Goal: Information Seeking & Learning: Find specific fact

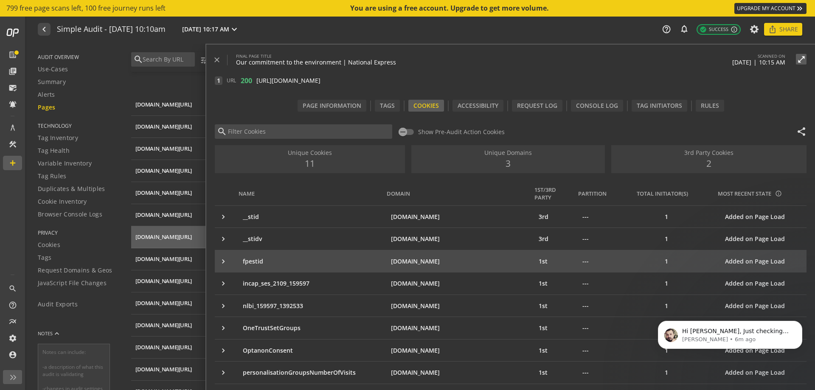
scroll to position [56, 0]
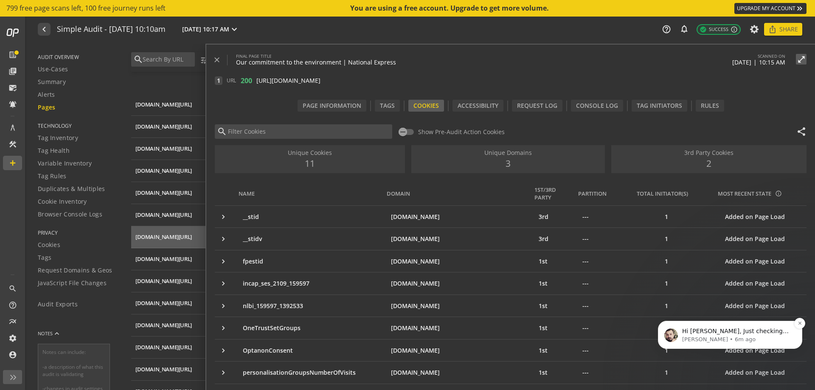
click at [716, 328] on p "Hi [PERSON_NAME], Just checking in. Is this still an issue for you? We noticed …" at bounding box center [737, 331] width 110 height 8
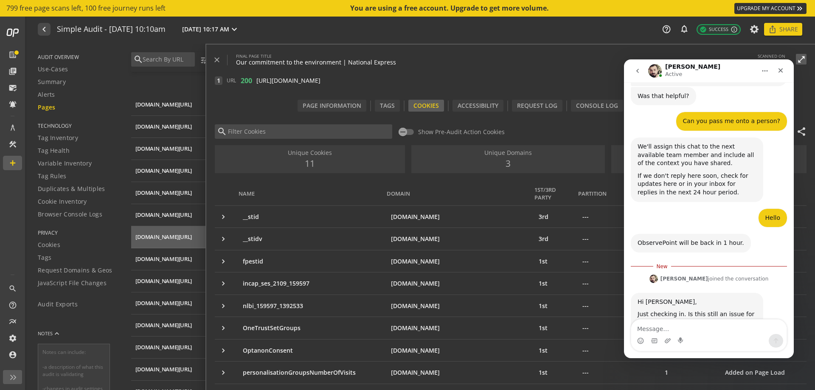
scroll to position [560, 0]
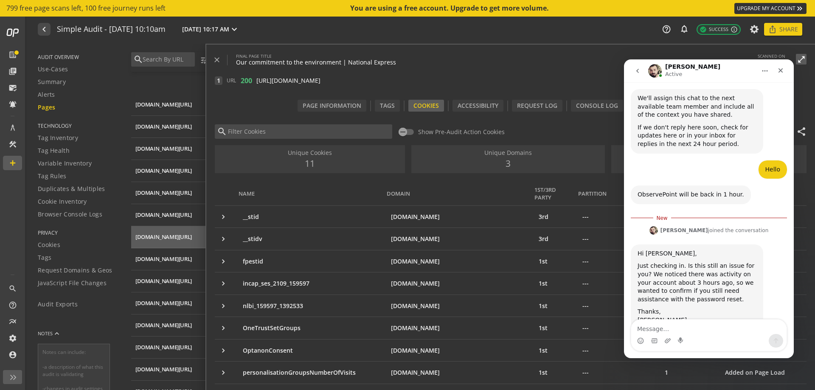
click at [709, 333] on textarea "Message…" at bounding box center [709, 327] width 155 height 14
type textarea "Hi [PERSON_NAME]"
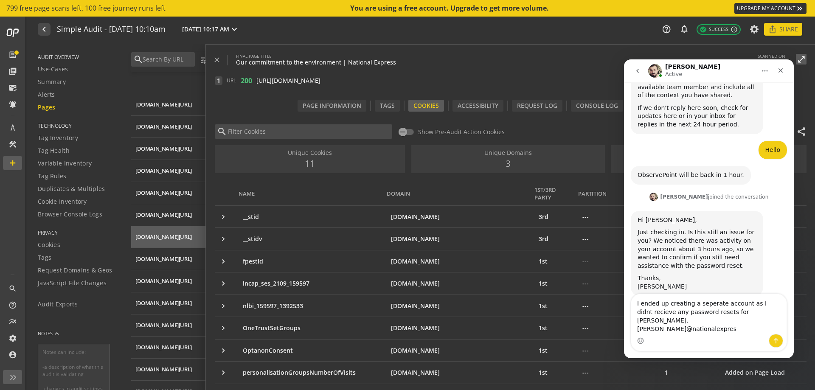
scroll to position [588, 0]
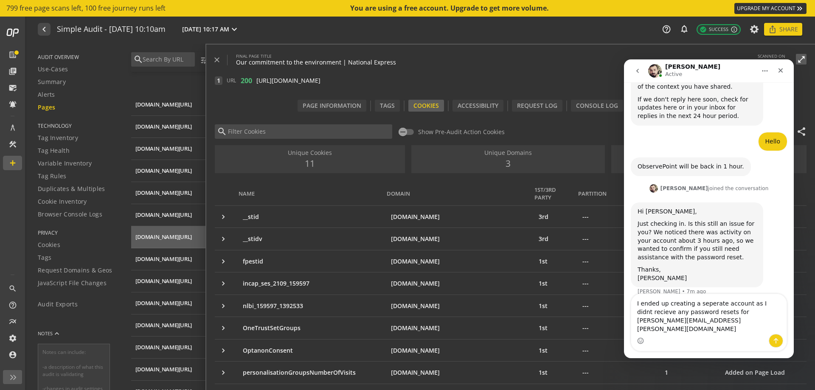
type textarea "I ended up creating a seperate account as I didnt recieve any password resets f…"
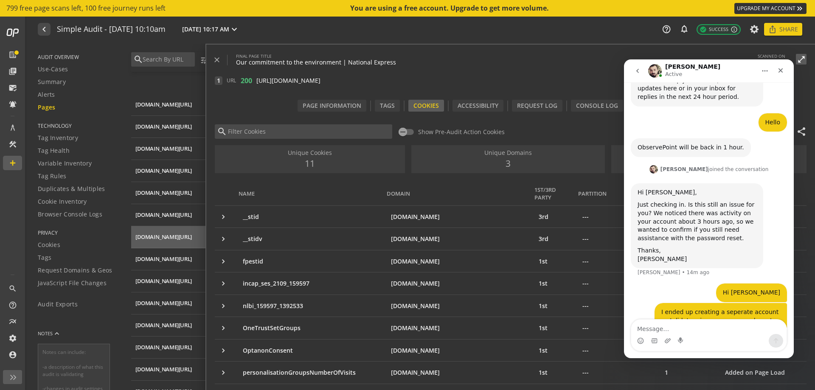
drag, startPoint x: 782, startPoint y: 68, endPoint x: 769, endPoint y: 74, distance: 14.4
click at [769, 74] on div "Intercom messenger" at bounding box center [772, 71] width 31 height 16
click at [639, 75] on button "go back" at bounding box center [638, 71] width 16 height 16
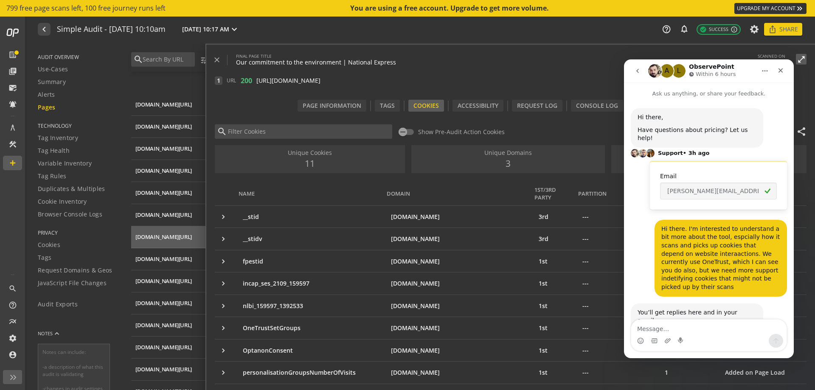
scroll to position [56, 0]
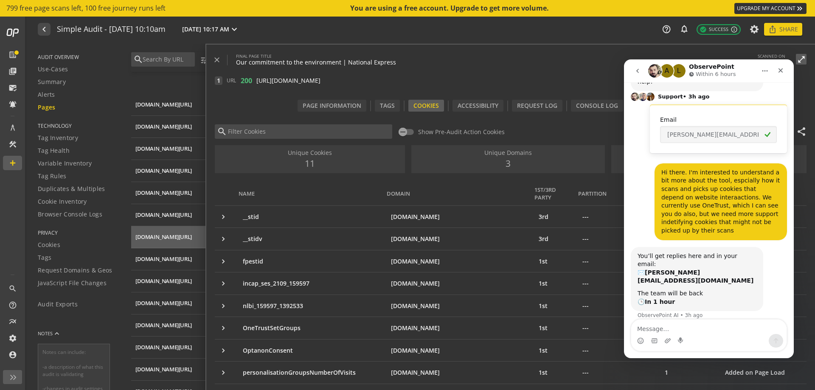
click at [639, 75] on button "go back" at bounding box center [638, 71] width 16 height 16
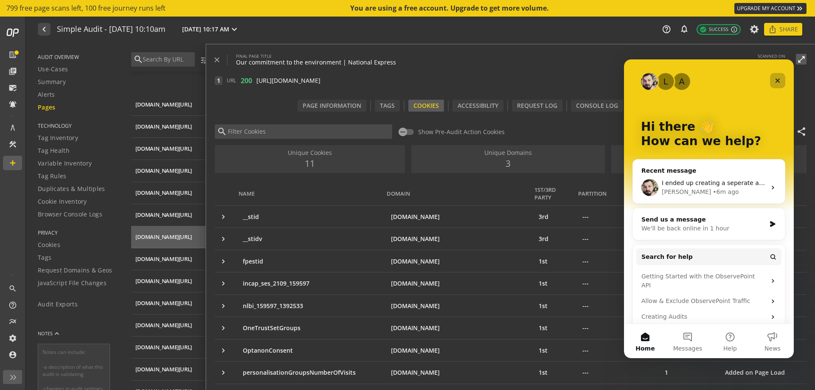
click at [779, 84] on div "Close" at bounding box center [777, 80] width 15 height 15
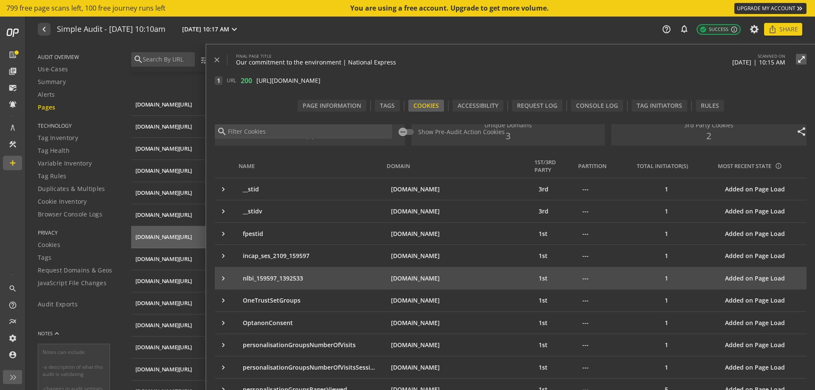
scroll to position [42, 0]
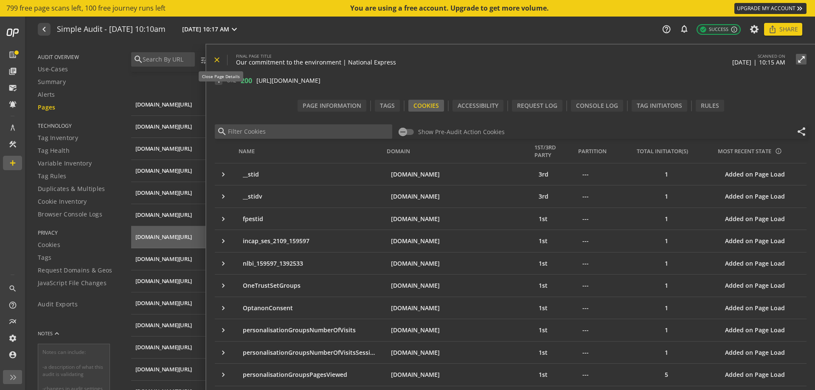
click at [220, 64] on mat-icon "close" at bounding box center [217, 60] width 8 height 8
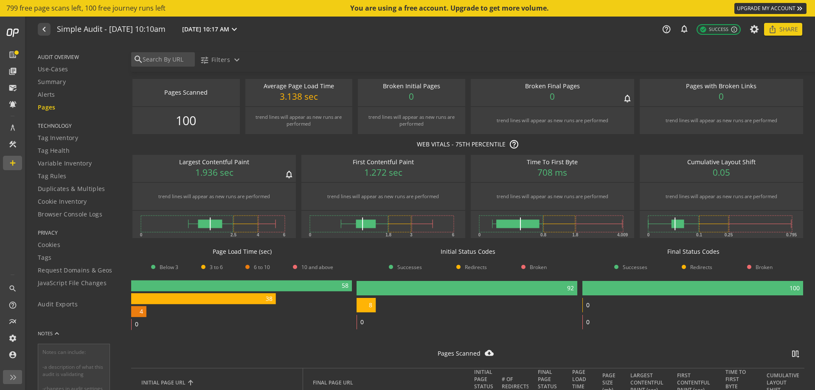
scroll to position [0, 0]
click at [257, 303] on rect at bounding box center [203, 299] width 145 height 11
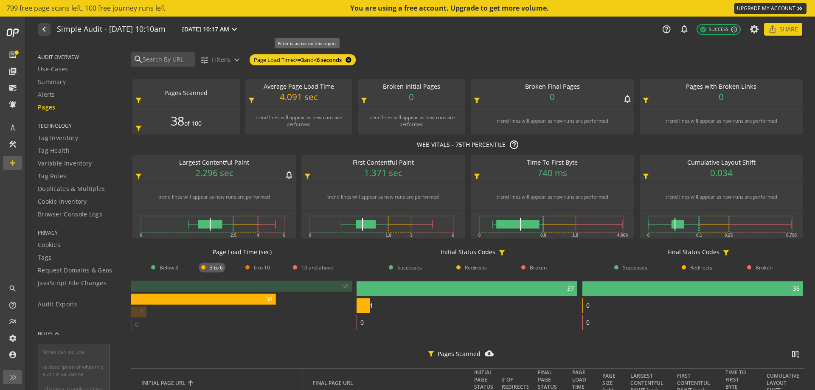
click at [354, 58] on mat-icon "cancel" at bounding box center [348, 59] width 12 height 7
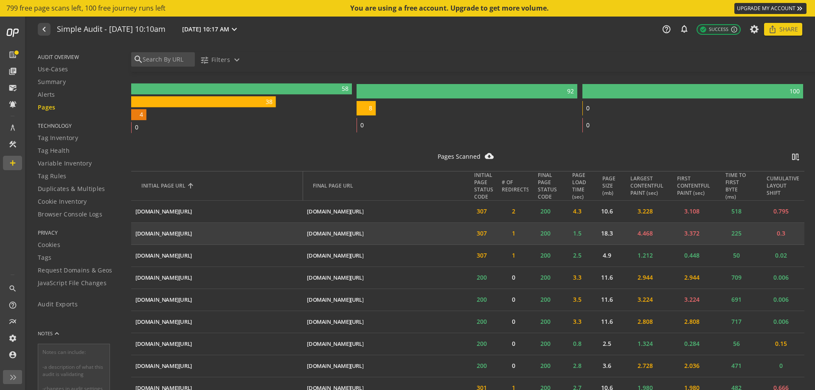
scroll to position [212, 0]
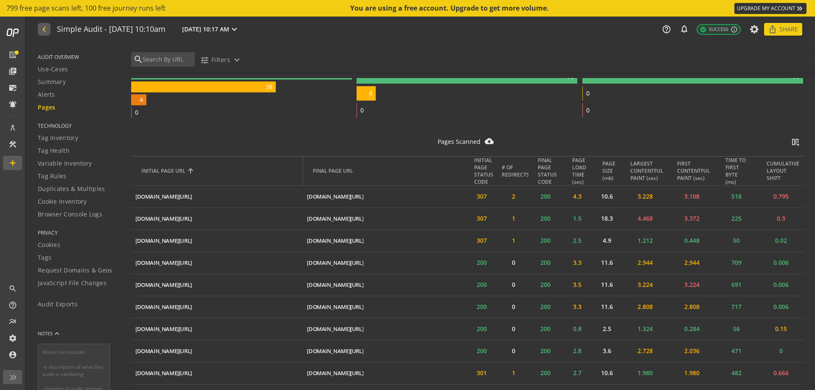
click at [45, 27] on mat-icon "navigate_before" at bounding box center [43, 29] width 9 height 10
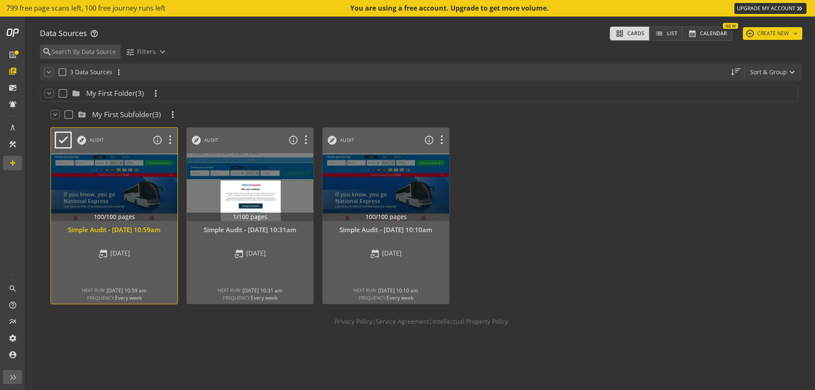
click at [140, 234] on div "Simple Audit - [DATE] 10:59am" at bounding box center [114, 230] width 118 height 9
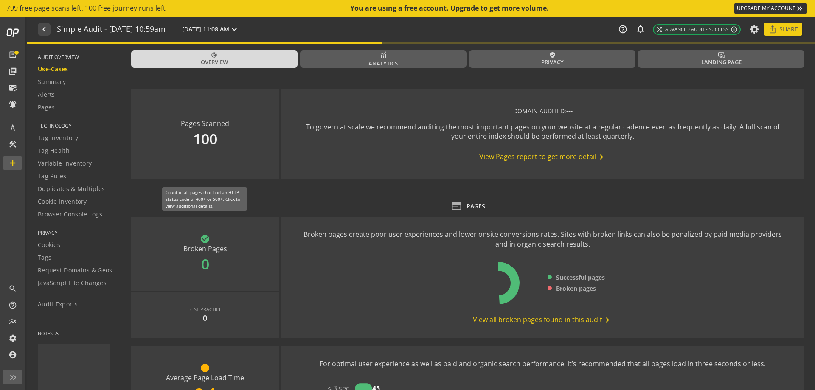
type textarea "Notes can include: -a description of what this audit is validating -changes in …"
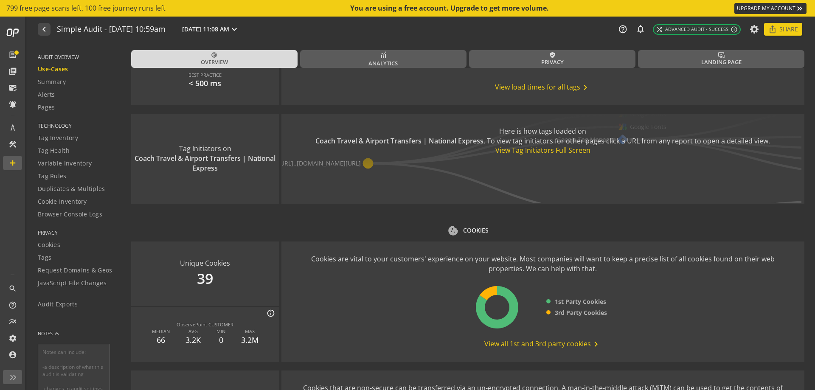
scroll to position [1019, 0]
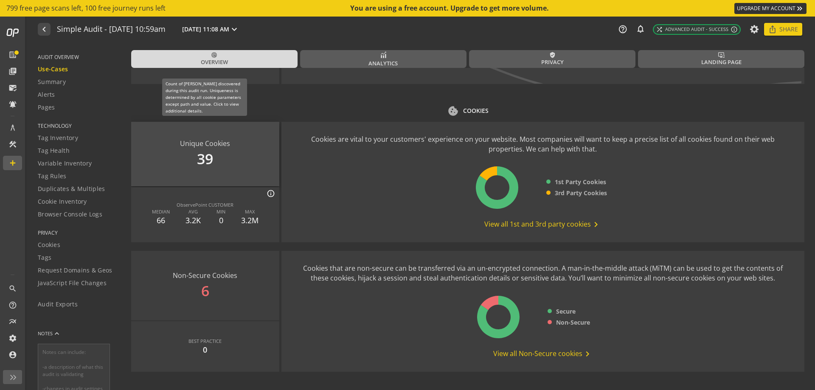
click at [254, 170] on div "Unique Cookies 39" at bounding box center [205, 154] width 148 height 65
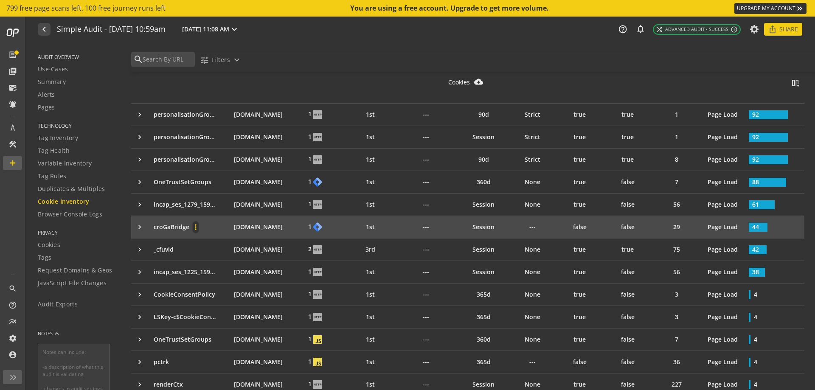
scroll to position [170, 0]
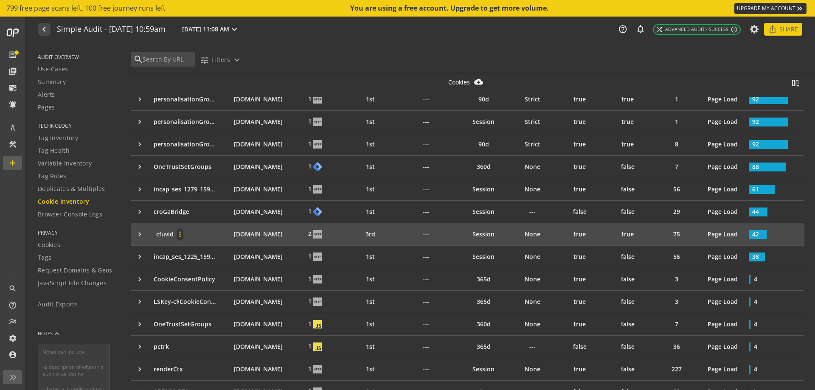
click at [180, 234] on mat-icon "more_vert" at bounding box center [180, 234] width 6 height 8
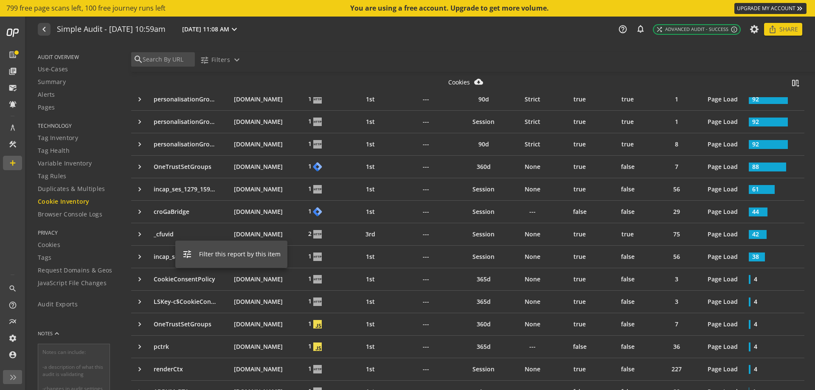
drag, startPoint x: 152, startPoint y: 235, endPoint x: 170, endPoint y: 231, distance: 18.4
click at [180, 235] on div at bounding box center [407, 195] width 815 height 390
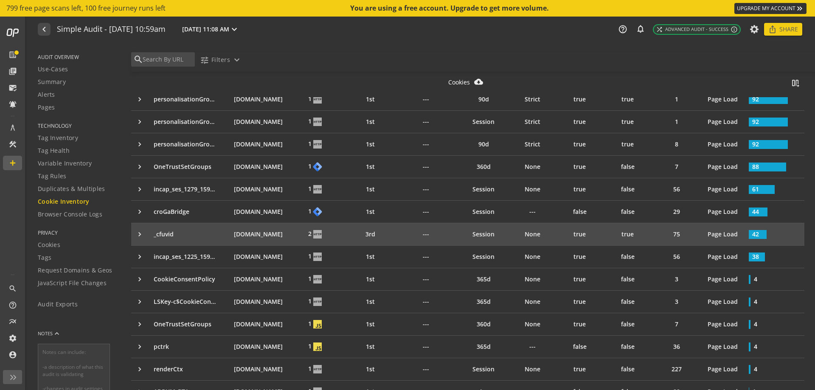
click at [142, 235] on div "keyboard_arrow_right" at bounding box center [142, 234] width 14 height 8
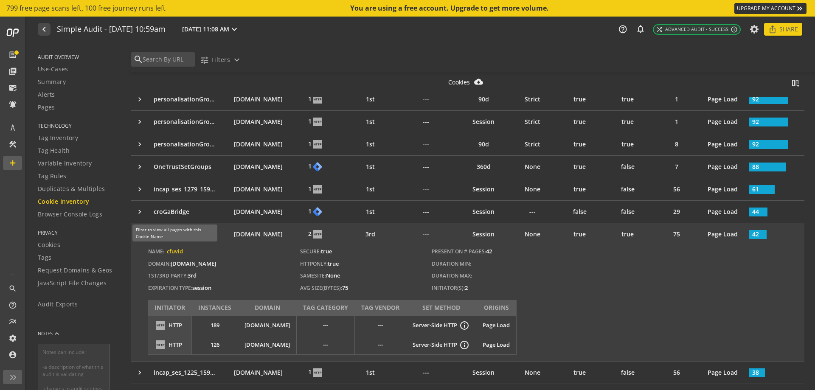
drag, startPoint x: 186, startPoint y: 252, endPoint x: 166, endPoint y: 252, distance: 20.4
click at [166, 252] on p "Name: _cfuvid" at bounding box center [182, 252] width 68 height 8
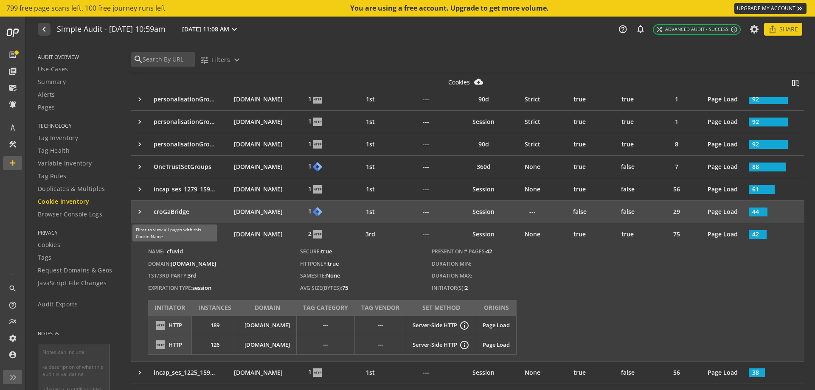
copy span "_cfuvid"
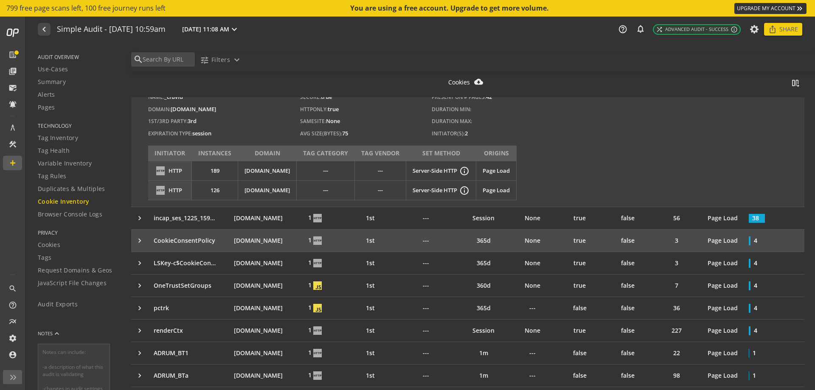
scroll to position [340, 0]
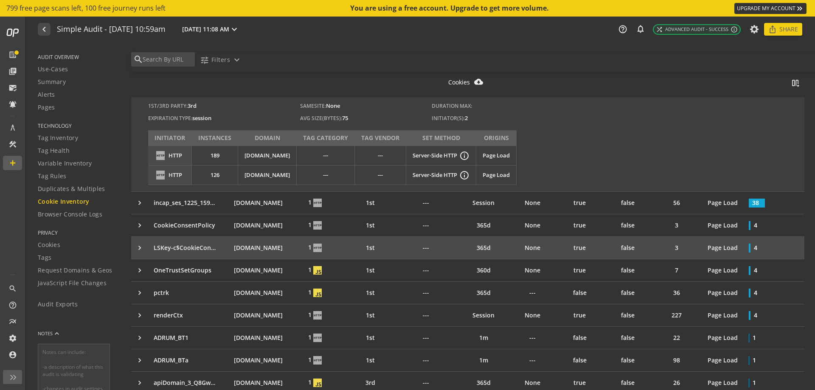
click at [138, 250] on div "keyboard_arrow_right" at bounding box center [142, 248] width 14 height 8
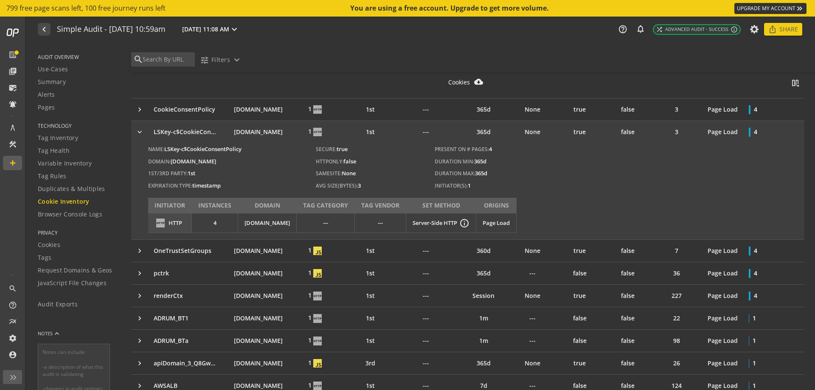
click at [138, 132] on div "keyboard_arrow_right" at bounding box center [142, 132] width 14 height 8
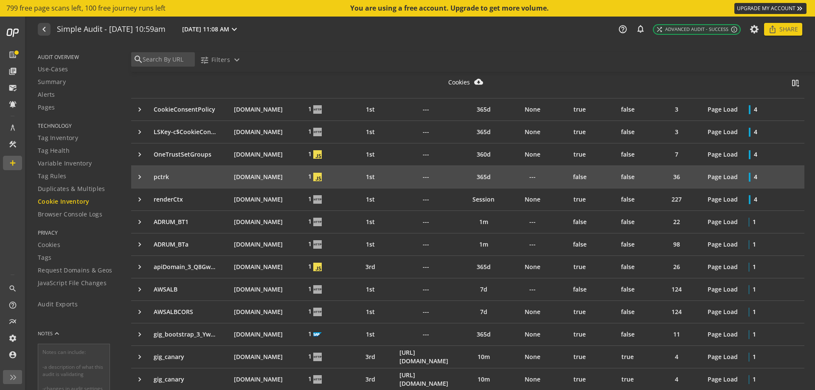
click at [141, 175] on div "keyboard_arrow_right" at bounding box center [142, 177] width 14 height 8
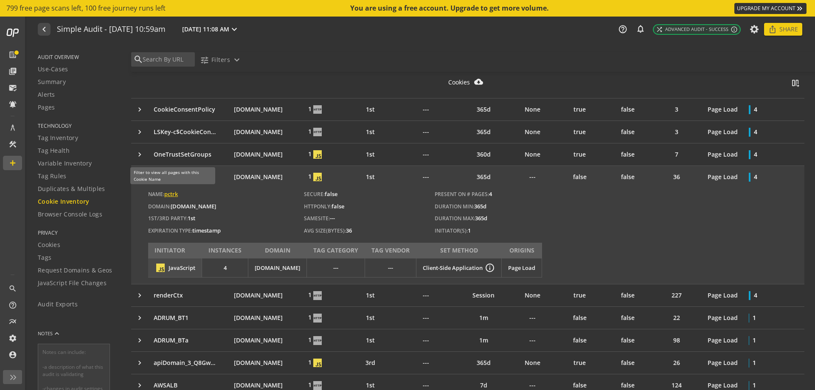
drag, startPoint x: 189, startPoint y: 195, endPoint x: 166, endPoint y: 195, distance: 22.1
click at [166, 195] on p "Name: pctrk" at bounding box center [184, 194] width 73 height 8
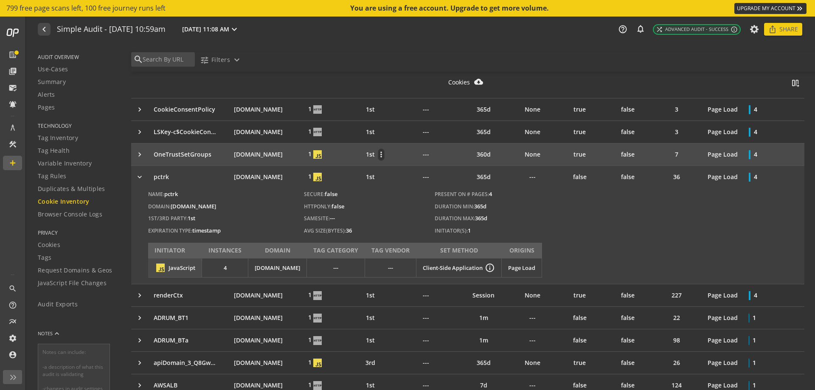
copy span "pctrk"
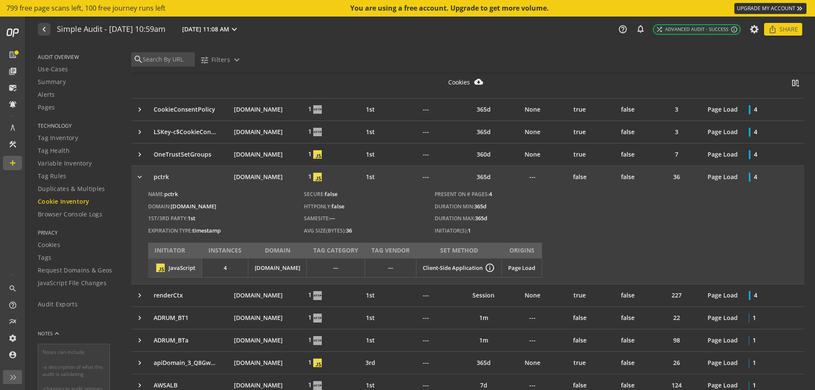
click at [140, 177] on div "keyboard_arrow_right" at bounding box center [142, 177] width 14 height 8
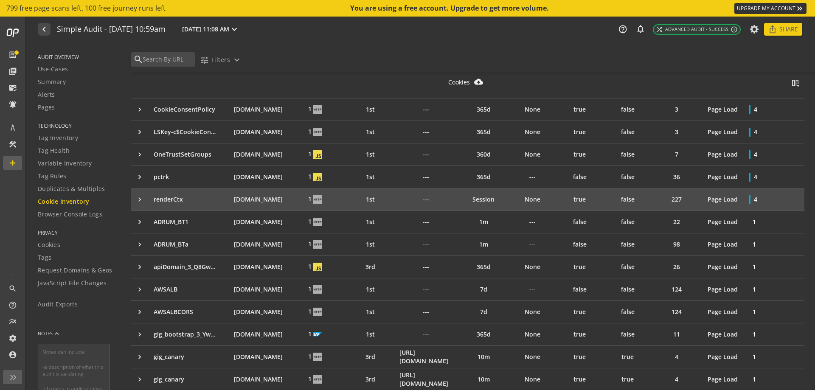
click at [141, 201] on div "keyboard_arrow_right" at bounding box center [142, 199] width 14 height 8
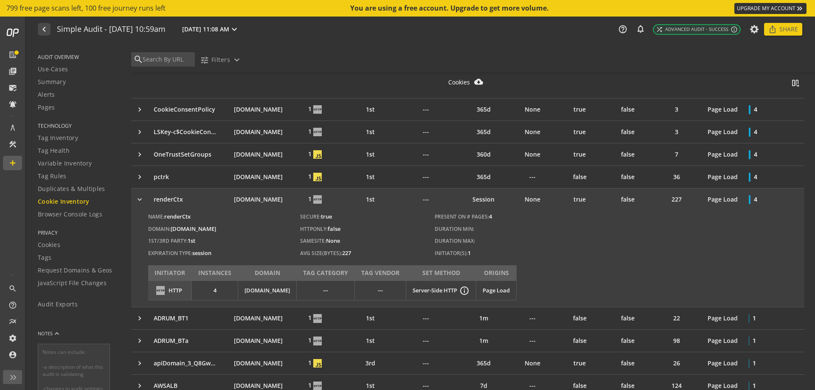
click at [141, 201] on div "keyboard_arrow_right" at bounding box center [142, 199] width 14 height 8
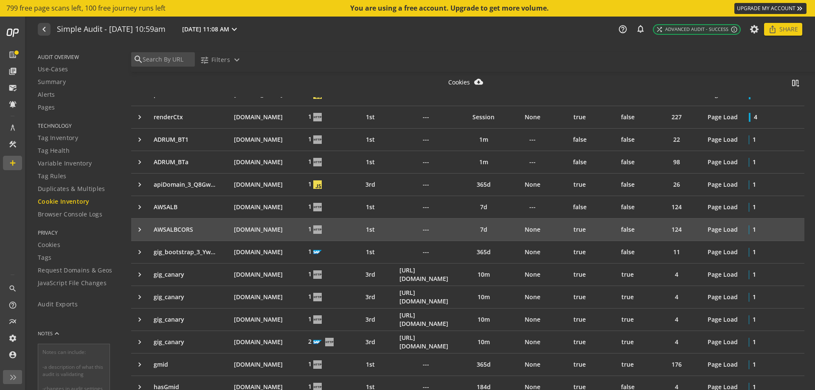
scroll to position [425, 0]
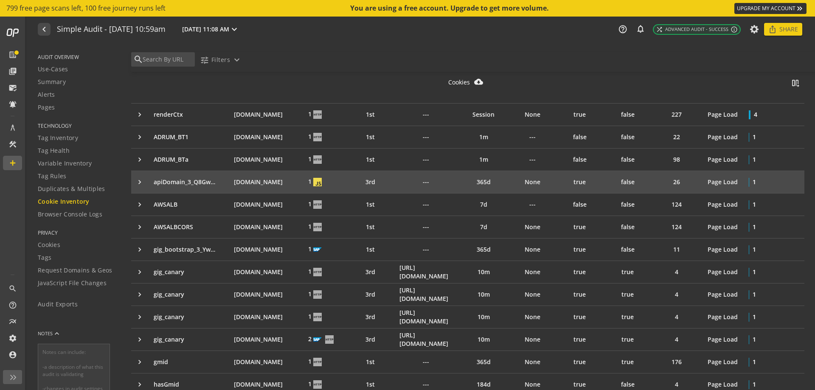
click at [138, 183] on div "keyboard_arrow_right" at bounding box center [142, 182] width 14 height 8
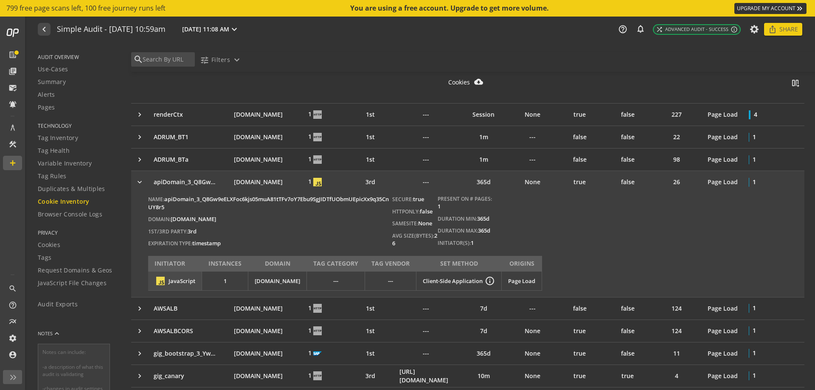
click at [138, 183] on div "keyboard_arrow_right" at bounding box center [142, 182] width 14 height 8
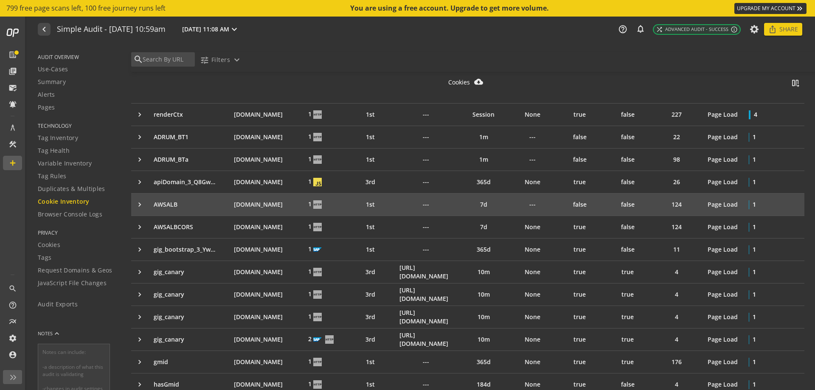
click at [143, 204] on div "keyboard_arrow_right" at bounding box center [142, 204] width 14 height 8
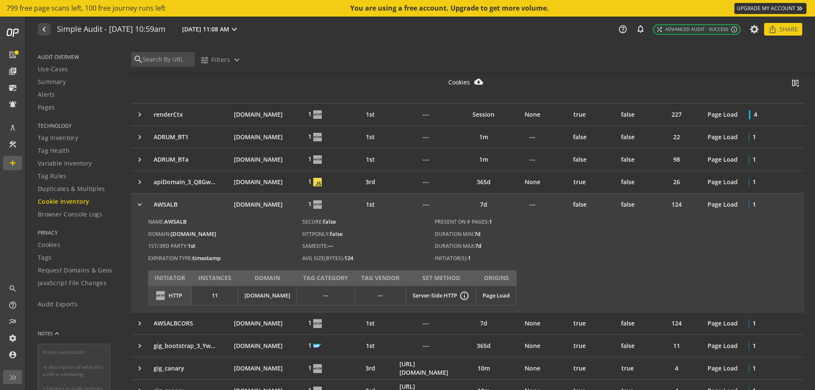
click at [143, 204] on div "keyboard_arrow_right" at bounding box center [142, 204] width 14 height 8
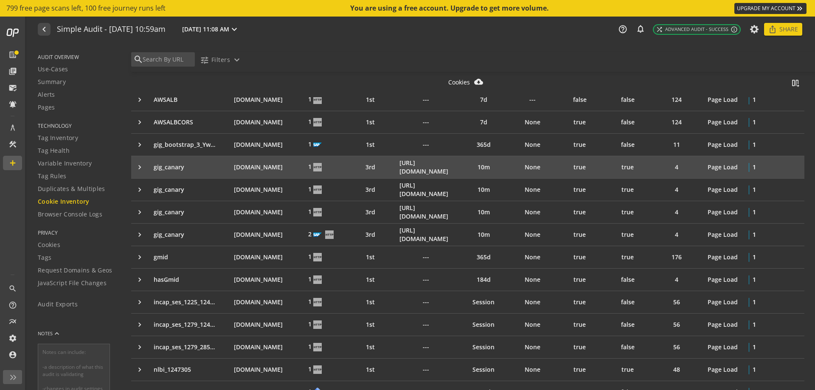
scroll to position [552, 0]
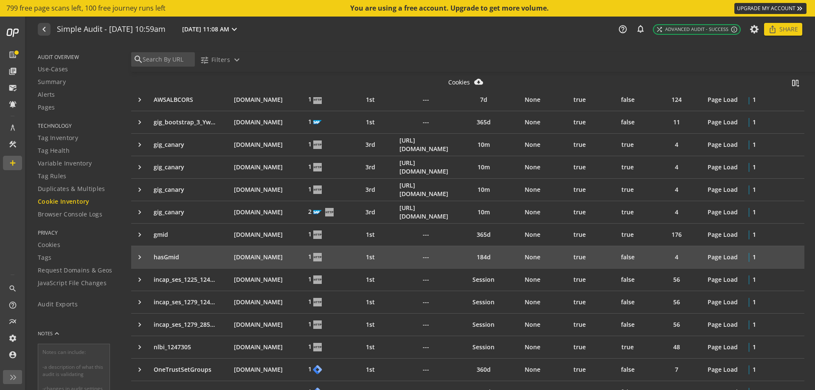
click at [142, 254] on div "keyboard_arrow_right" at bounding box center [142, 257] width 14 height 8
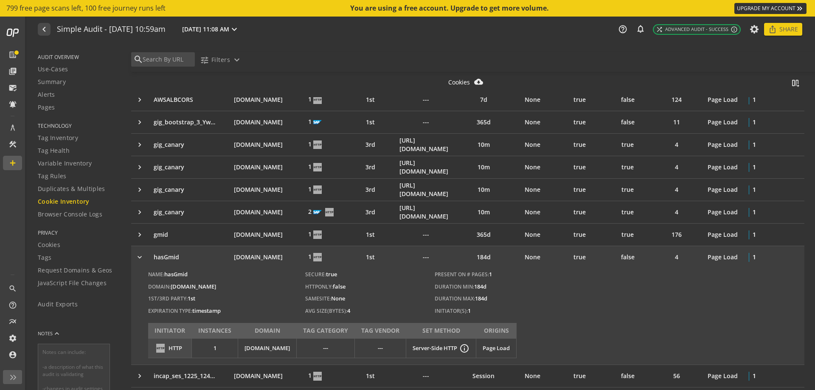
drag, startPoint x: 178, startPoint y: 260, endPoint x: 149, endPoint y: 258, distance: 28.1
click at [149, 258] on td "hasGmid more_vert" at bounding box center [191, 257] width 85 height 22
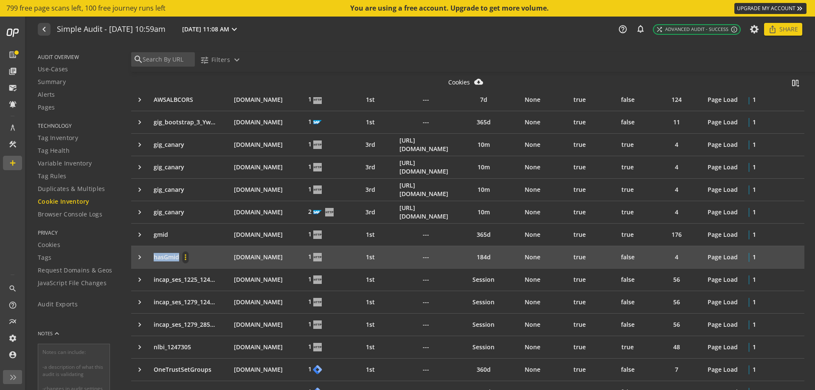
drag, startPoint x: 149, startPoint y: 258, endPoint x: 179, endPoint y: 259, distance: 29.4
click at [179, 259] on td "hasGmid more_vert" at bounding box center [191, 257] width 85 height 22
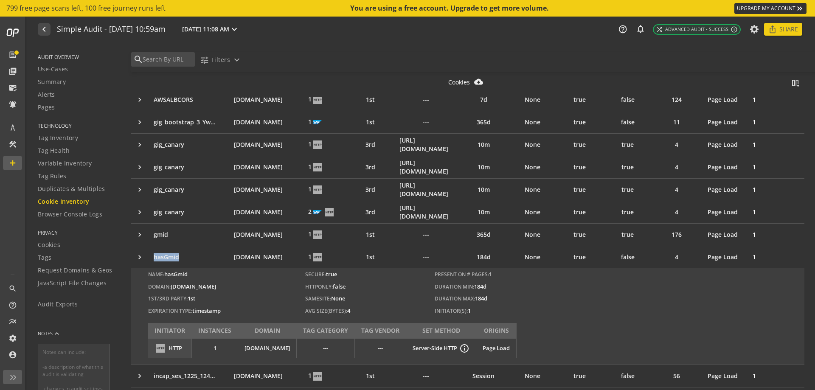
copy div "hasGmid more_vert"
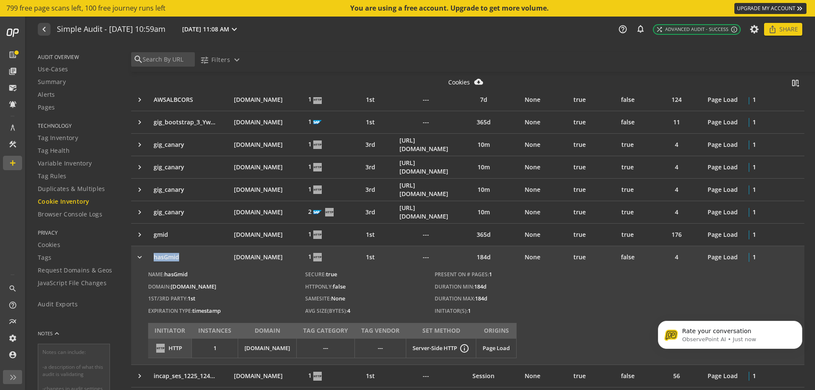
scroll to position [0, 0]
click at [726, 331] on p "Rate your conversation" at bounding box center [737, 331] width 110 height 8
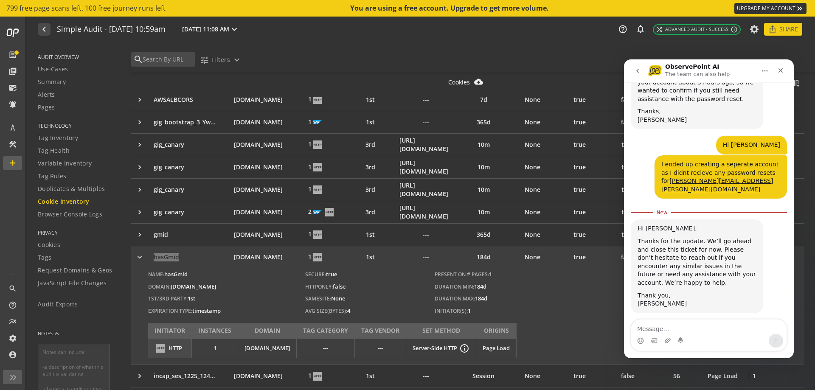
scroll to position [789, 0]
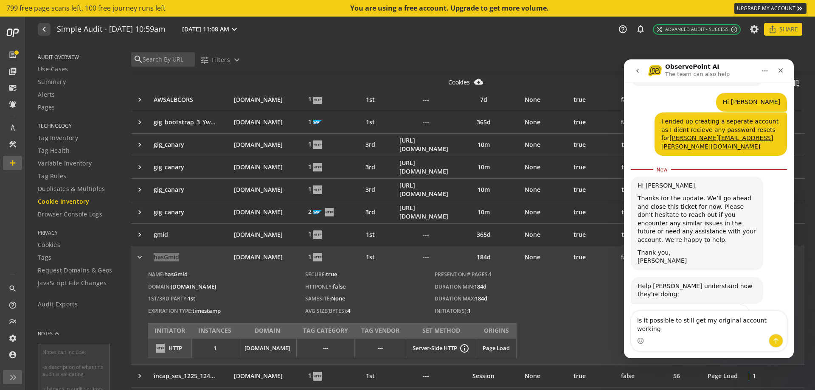
type textarea "is it possible to still get my original account working?"
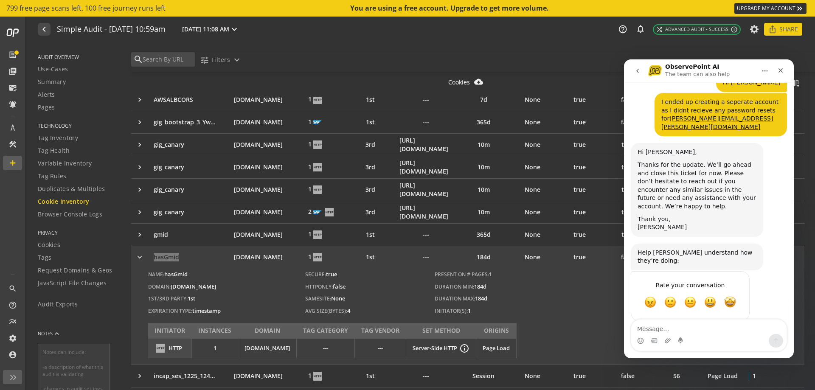
type textarea "n"
type textarea "and get the password reset for that?"
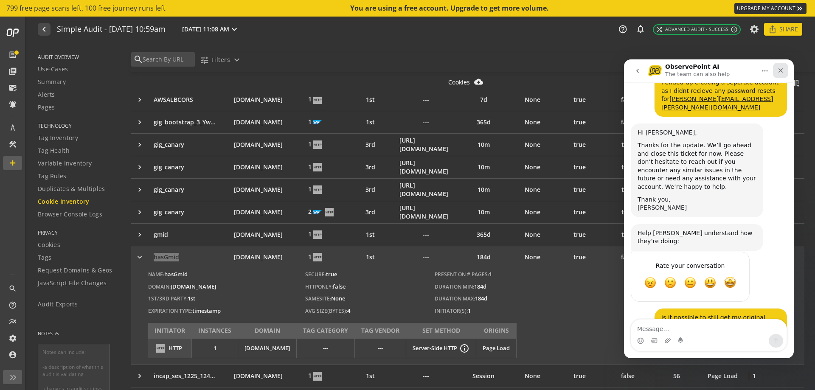
click at [778, 73] on icon "Close" at bounding box center [781, 70] width 7 height 7
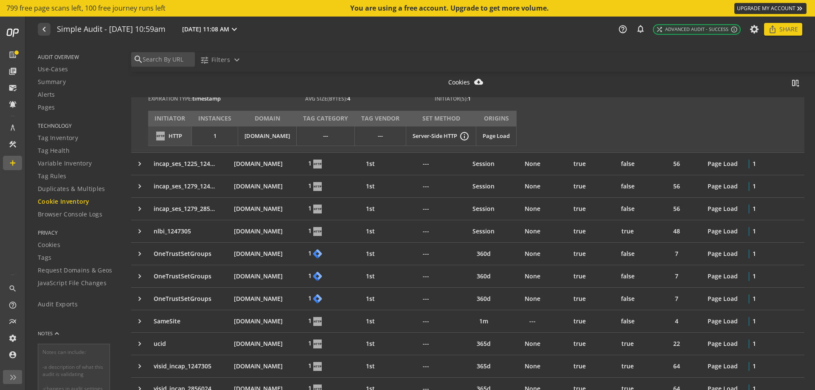
scroll to position [807, 0]
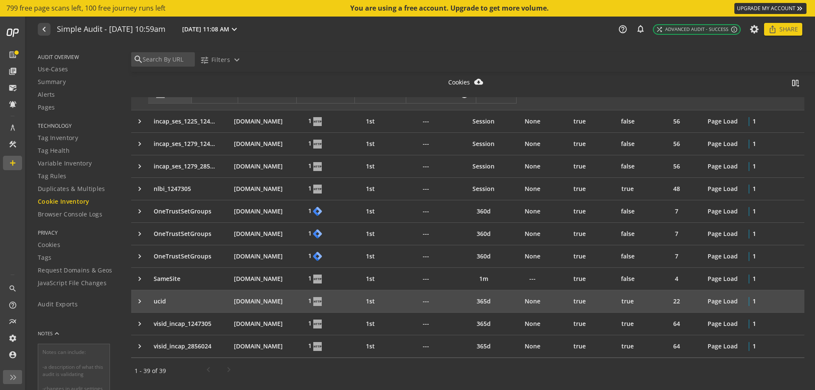
click at [141, 303] on div "keyboard_arrow_right" at bounding box center [142, 301] width 14 height 8
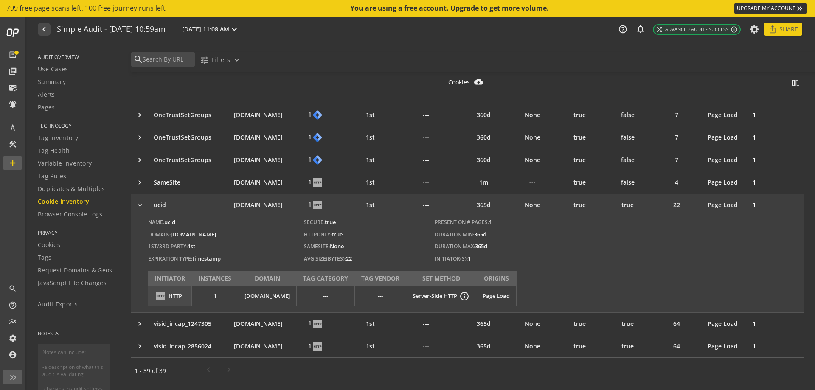
click at [142, 303] on div "Name: ucid Domain: [DOMAIN_NAME] 1ST/3RD Party: 1st Expiration Type: timestamp …" at bounding box center [468, 264] width 674 height 96
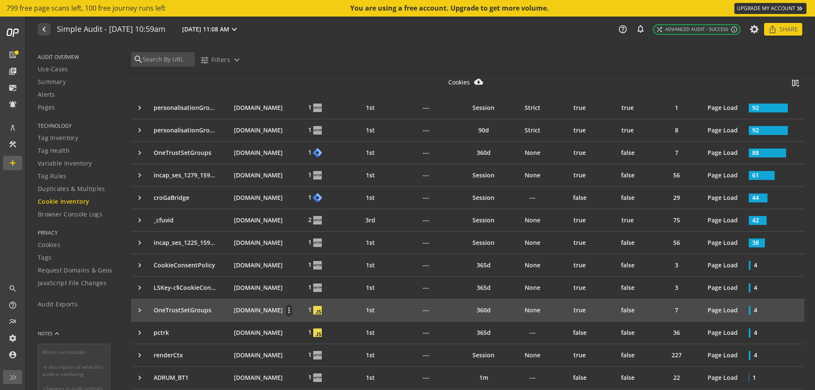
scroll to position [0, 0]
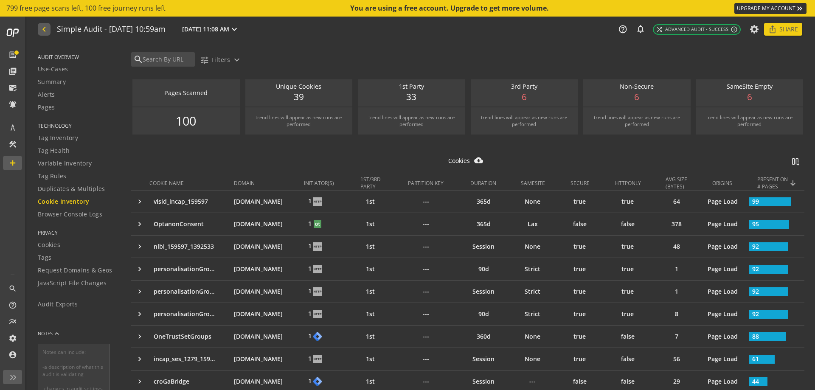
click at [46, 34] on mat-icon "navigate_before" at bounding box center [43, 29] width 9 height 10
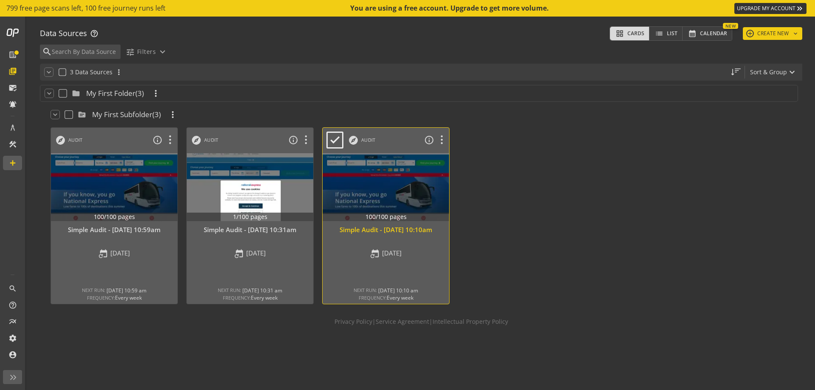
click at [404, 234] on div "Simple Audit - [DATE] 10:10am" at bounding box center [386, 230] width 118 height 9
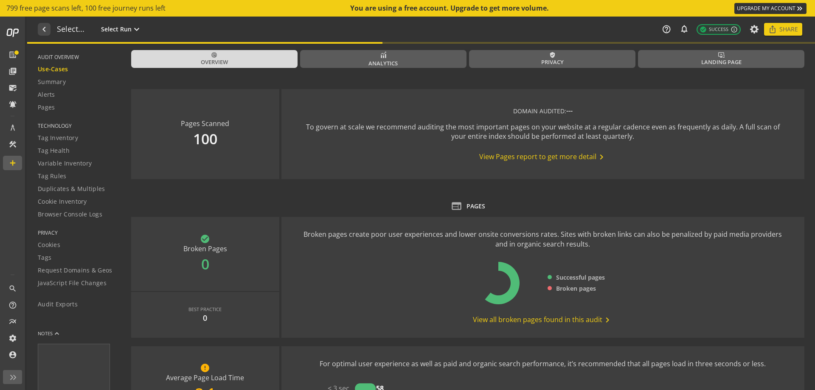
type textarea "Notes can include: -a description of what this audit is validating -changes in …"
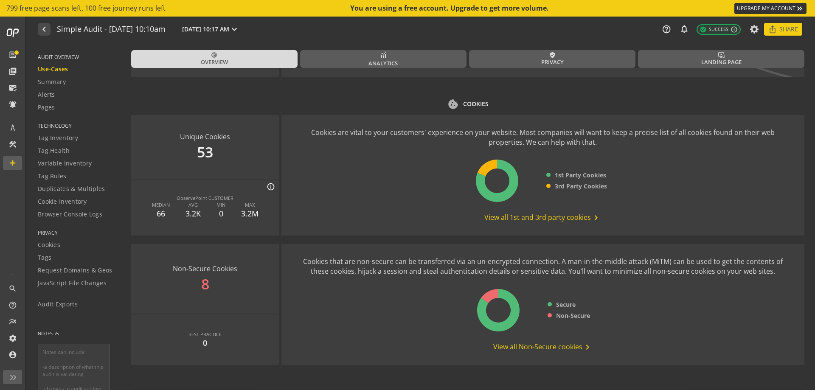
scroll to position [1012, 0]
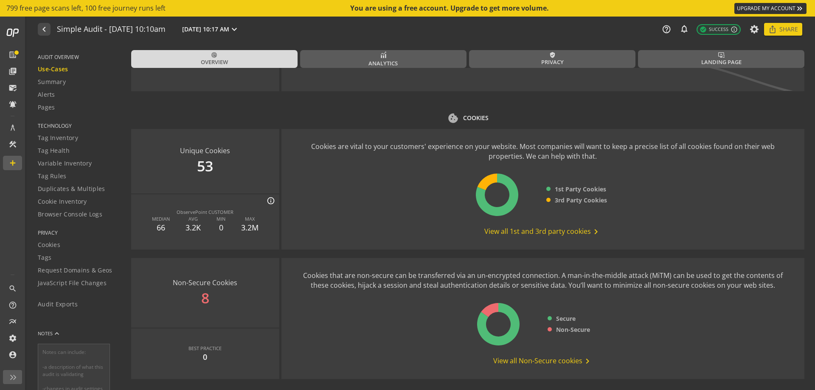
click at [546, 233] on span "View all 1st and 3rd party cookies chevron_right" at bounding box center [543, 232] width 117 height 10
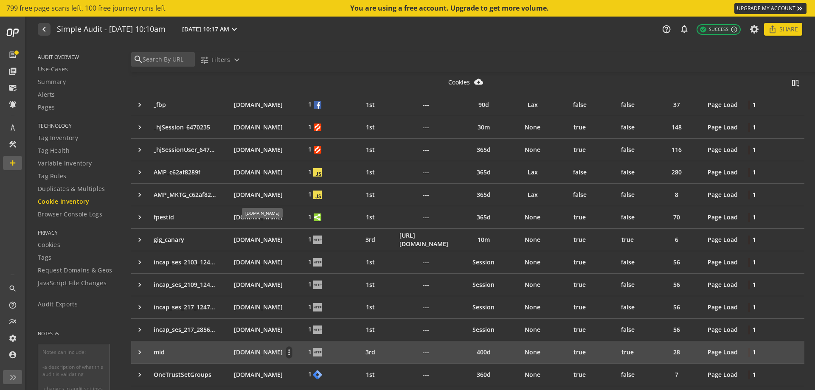
scroll to position [892, 0]
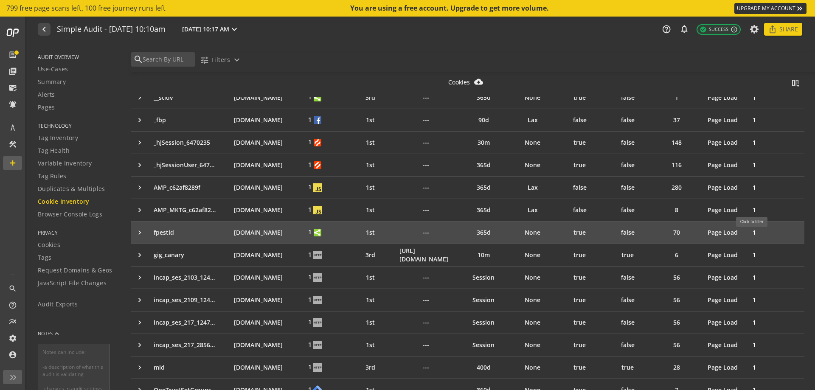
click at [755, 232] on text "1" at bounding box center [754, 232] width 3 height 8
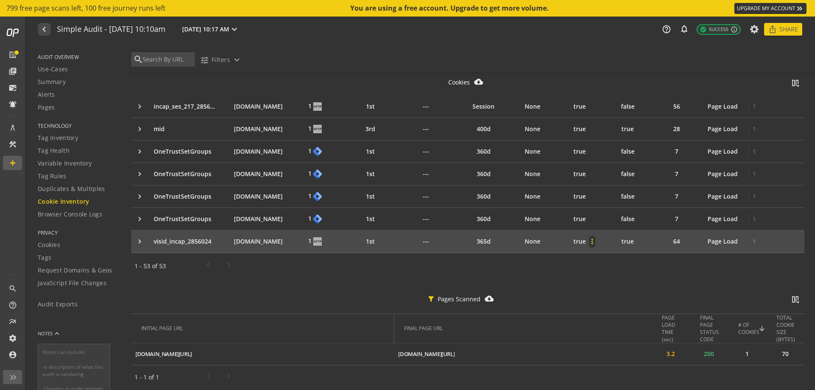
scroll to position [1131, 0]
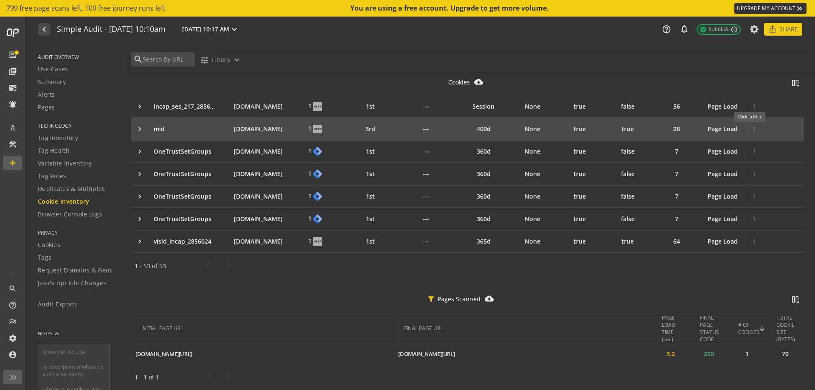
click at [753, 127] on text "1" at bounding box center [754, 129] width 3 height 8
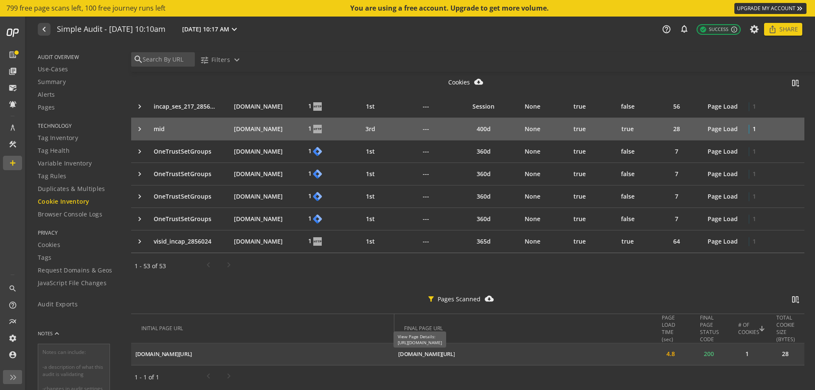
drag, startPoint x: 539, startPoint y: 357, endPoint x: 395, endPoint y: 354, distance: 144.0
click at [395, 354] on td "[DOMAIN_NAME][URL] ios_share" at bounding box center [523, 355] width 258 height 22
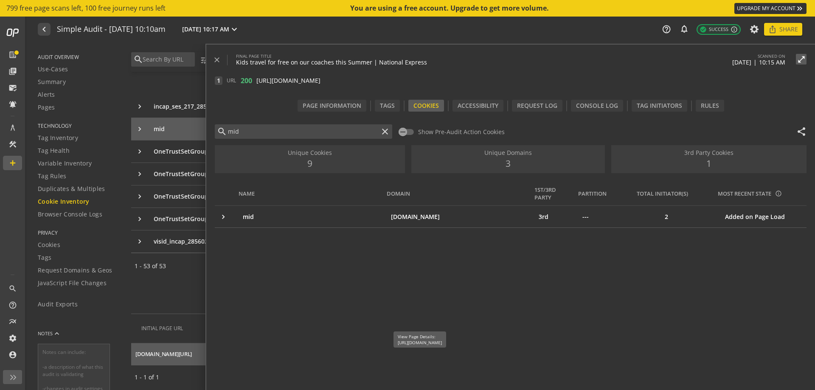
copy div "[DOMAIN_NAME][URL]"
click at [214, 62] on mat-icon "close" at bounding box center [217, 60] width 8 height 8
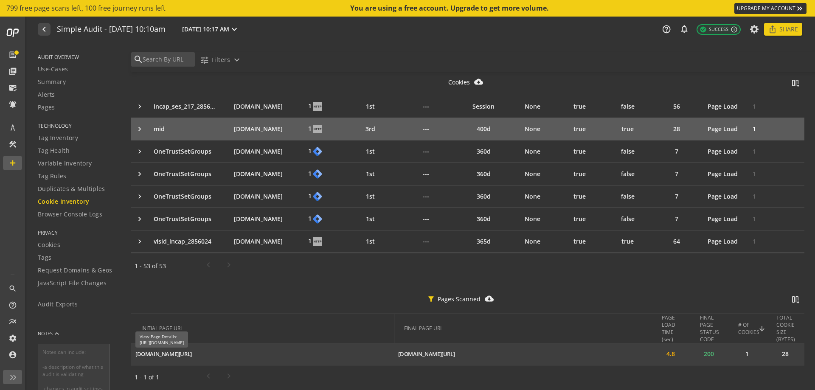
drag, startPoint x: 274, startPoint y: 352, endPoint x: 137, endPoint y: 356, distance: 136.8
click at [137, 356] on td "[DOMAIN_NAME][URL] ios_share" at bounding box center [262, 355] width 263 height 22
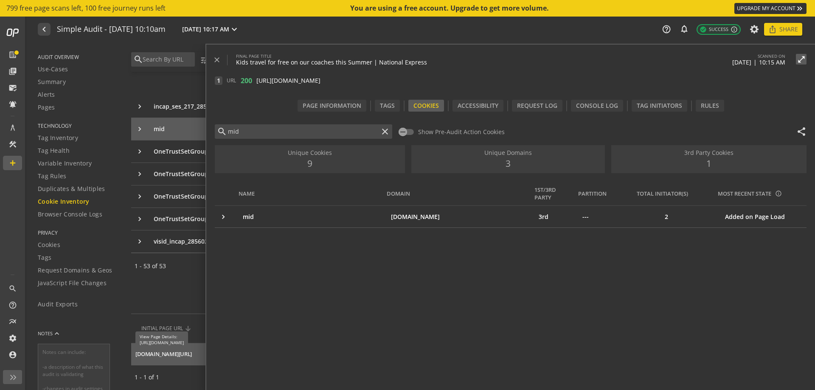
copy div "[DOMAIN_NAME][URL]"
click at [211, 59] on div "close FINAL PAGE TITLE Kids travel for free on our coaches this Summer | Nation…" at bounding box center [510, 227] width 609 height 365
click at [221, 57] on mat-icon "close" at bounding box center [217, 60] width 8 height 8
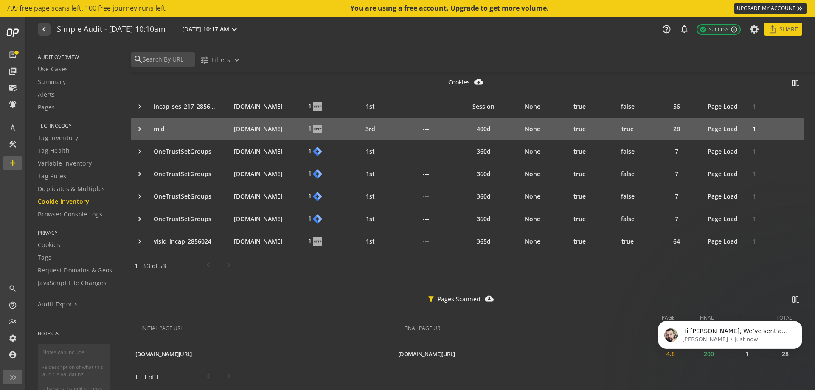
scroll to position [908, 0]
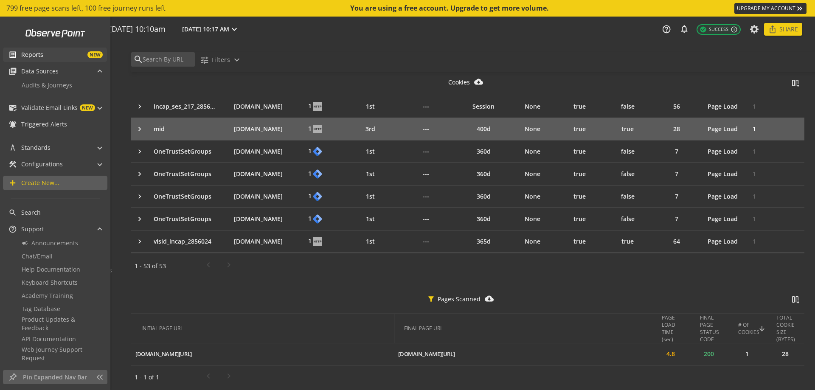
click at [14, 53] on mat-icon "list_alt" at bounding box center [12, 55] width 8 height 8
